Goal: Task Accomplishment & Management: Manage account settings

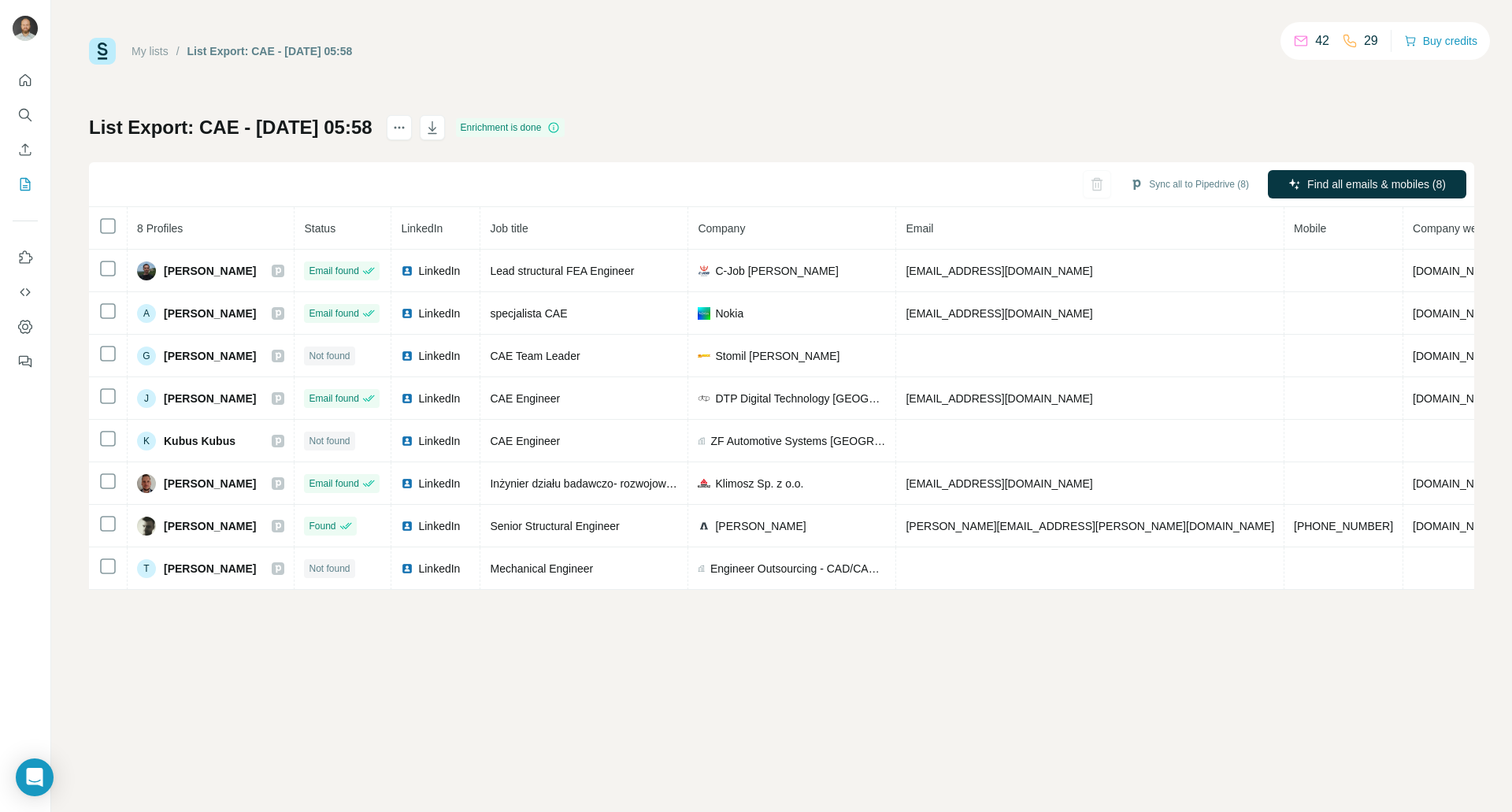
click at [1182, 111] on div "My lists / List Export: CAE - [DATE] 05:58 42 29 Buy credits List Export: CAE -…" at bounding box center [781, 313] width 1385 height 552
drag, startPoint x: 1308, startPoint y: 40, endPoint x: 1320, endPoint y: 41, distance: 12.0
click at [1320, 41] on p "42" at bounding box center [1322, 41] width 15 height 19
click at [1301, 66] on div "My lists / List Export: CAE - [DATE] 05:58 42 29 Buy credits List Export: CAE -…" at bounding box center [781, 313] width 1385 height 552
